Goal: Check status

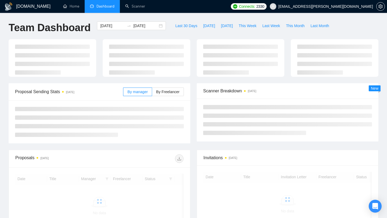
click at [109, 27] on input "[DATE]" at bounding box center [112, 26] width 24 height 6
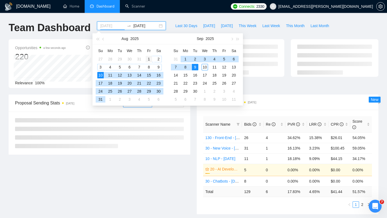
type input "[DATE]"
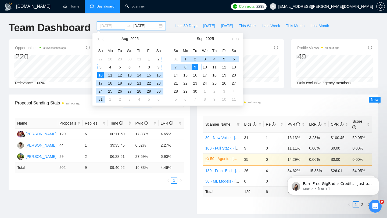
click at [149, 59] on div "1" at bounding box center [149, 59] width 6 height 6
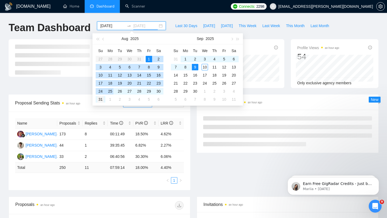
type input "[DATE]"
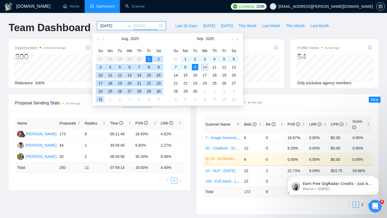
click at [101, 99] on div "31" at bounding box center [100, 99] width 6 height 6
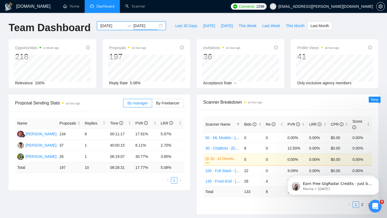
click at [146, 27] on input "[DATE]" at bounding box center [145, 26] width 24 height 6
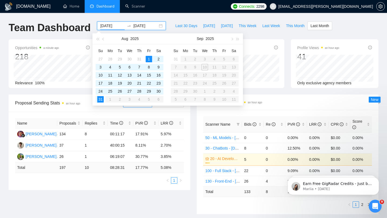
click at [117, 27] on input "[DATE]" at bounding box center [112, 26] width 24 height 6
click at [184, 56] on table "Su Mo Tu We Th Fr Sa 31 1 2 3 4 5 6 7 8 9 10 11 12 13 14 15 16 17 18 19 20 21 2…" at bounding box center [205, 74] width 68 height 57
click at [113, 28] on input "[DATE]" at bounding box center [112, 26] width 24 height 6
click at [186, 58] on table "Su Mo Tu We Th Fr Sa 31 1 2 3 4 5 6 7 8 9 10 11 12 13 14 15 16 17 18 19 20 21 2…" at bounding box center [205, 74] width 68 height 57
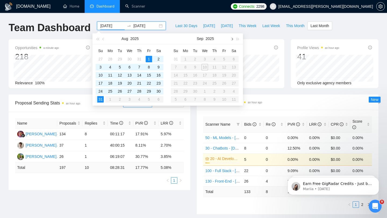
click at [231, 42] on button "button" at bounding box center [232, 38] width 6 height 11
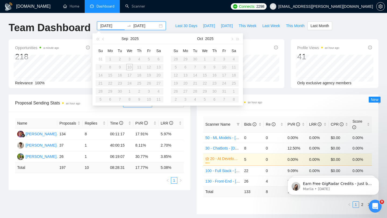
click at [108, 59] on table "Su Mo Tu We Th Fr Sa 31 1 2 3 4 5 6 7 8 9 10 11 12 13 14 15 16 17 18 19 20 21 2…" at bounding box center [130, 74] width 68 height 57
click at [111, 26] on input "[DATE]" at bounding box center [112, 26] width 24 height 6
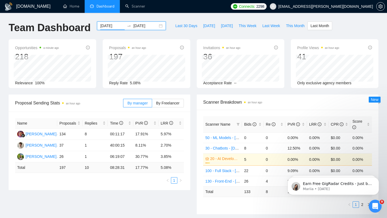
click at [110, 25] on input "[DATE]" at bounding box center [112, 26] width 24 height 6
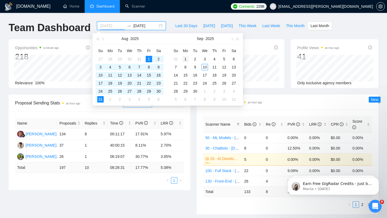
click at [186, 57] on div "1" at bounding box center [185, 59] width 6 height 6
type input "[DATE]"
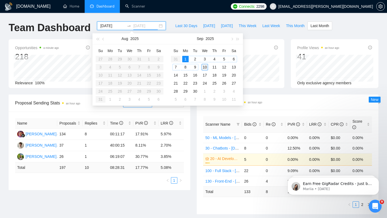
type input "[DATE]"
click at [204, 68] on div "10" at bounding box center [204, 67] width 6 height 6
